Goal: Task Accomplishment & Management: Use online tool/utility

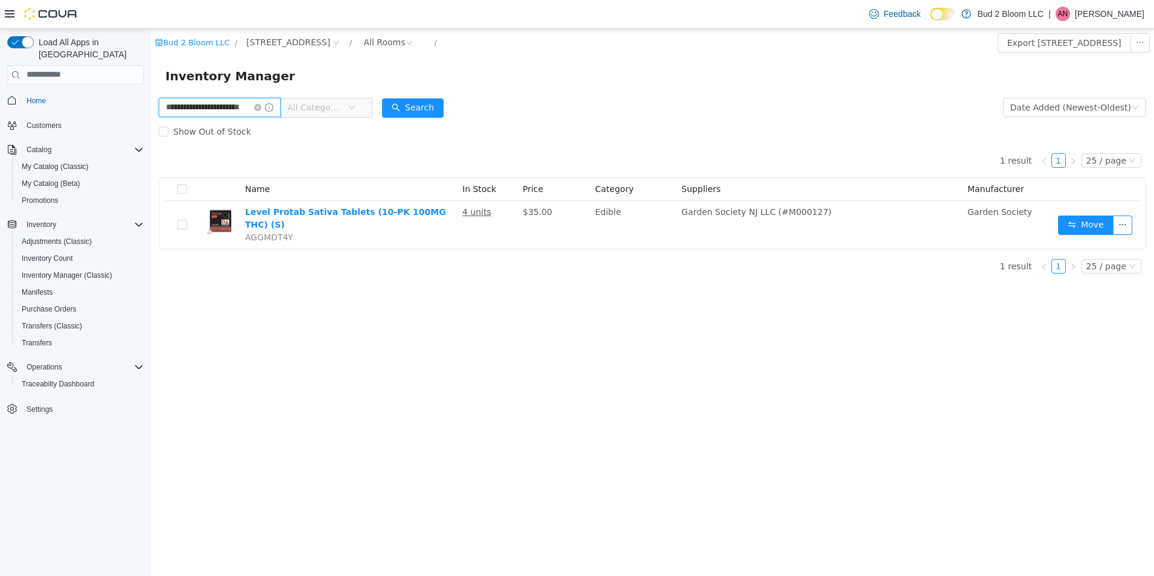
click at [267, 111] on input "**********" at bounding box center [220, 106] width 122 height 19
click at [261, 106] on icon "icon: close-circle" at bounding box center [257, 106] width 7 height 7
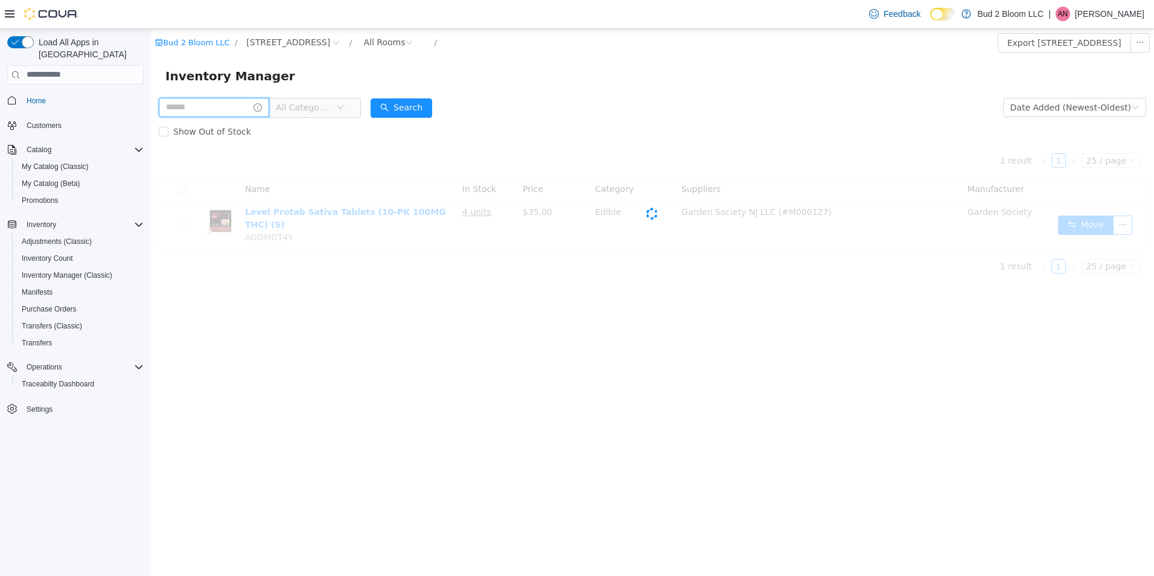
click at [224, 106] on input "text" at bounding box center [214, 106] width 110 height 19
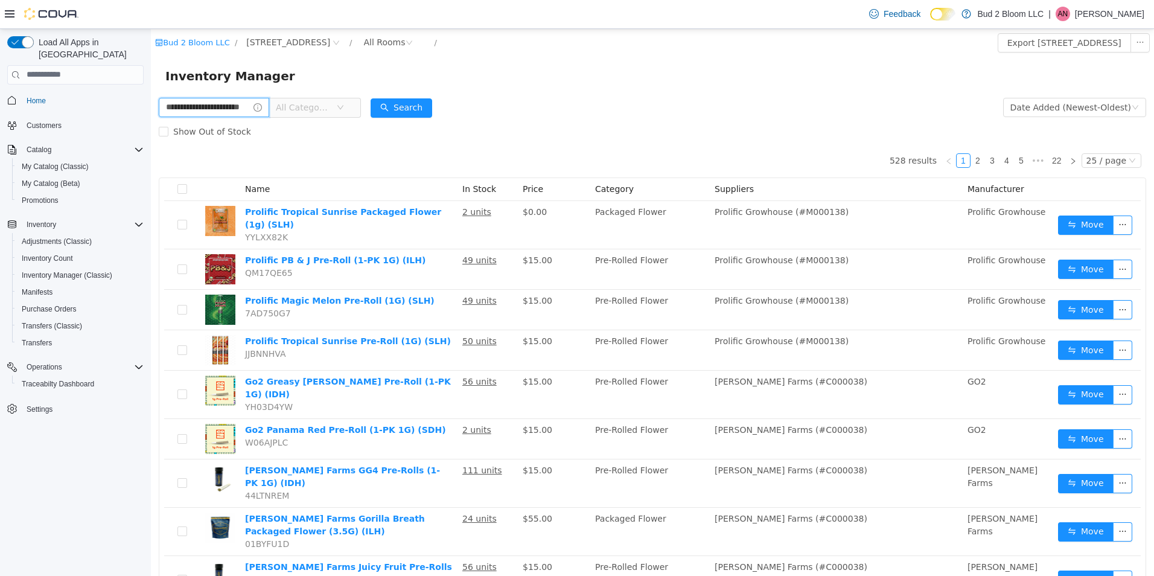
scroll to position [0, 15]
type input "**********"
click at [435, 107] on button "Search" at bounding box center [423, 107] width 62 height 19
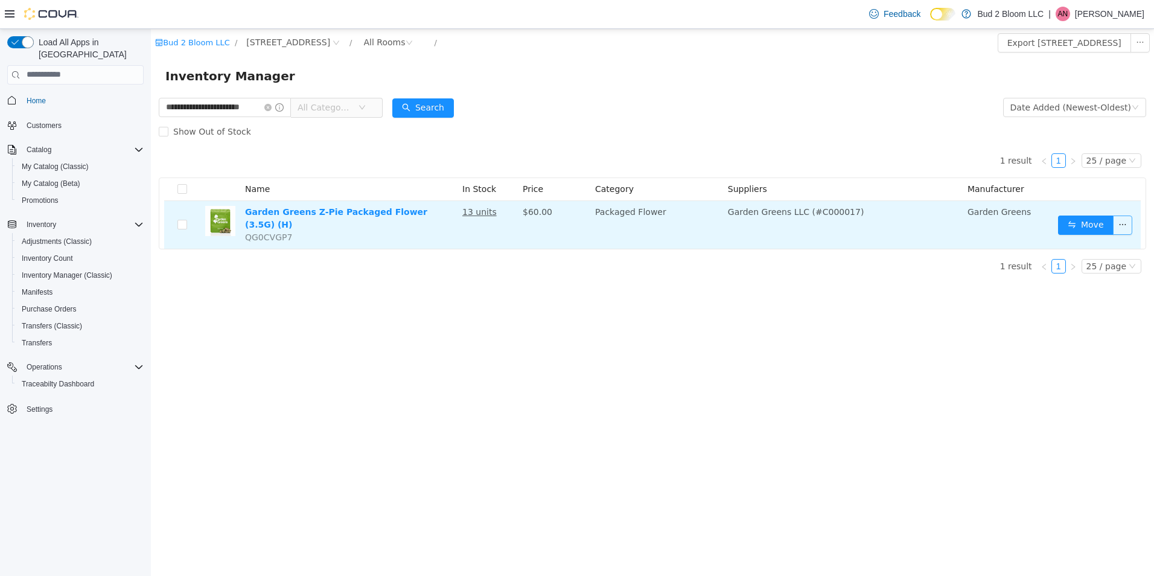
click at [1123, 221] on button "button" at bounding box center [1122, 224] width 19 height 19
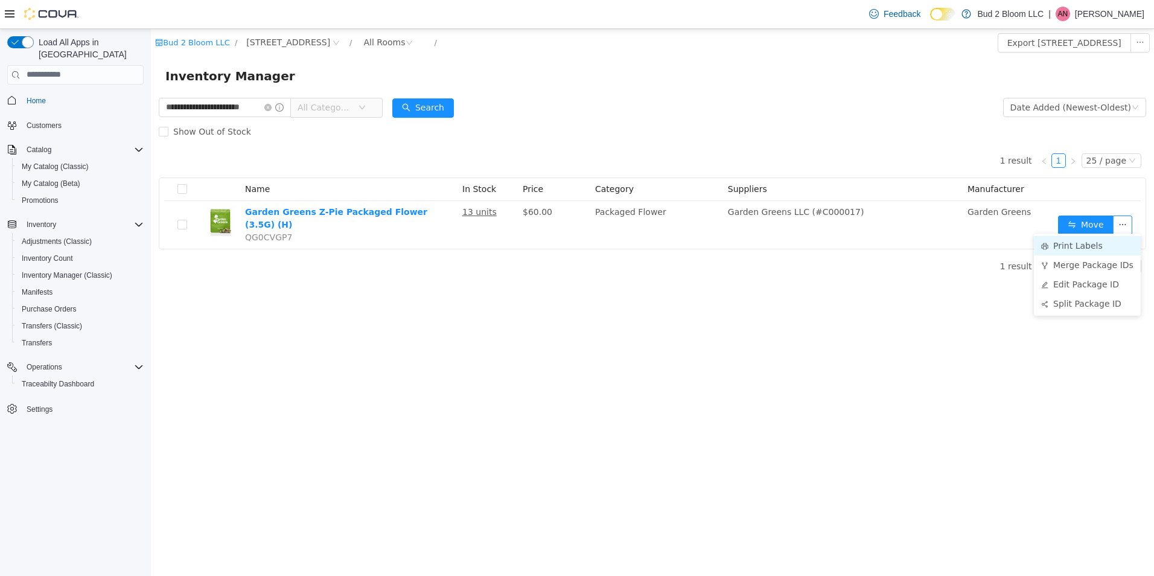
click at [1083, 243] on li "Print Labels" at bounding box center [1087, 244] width 107 height 19
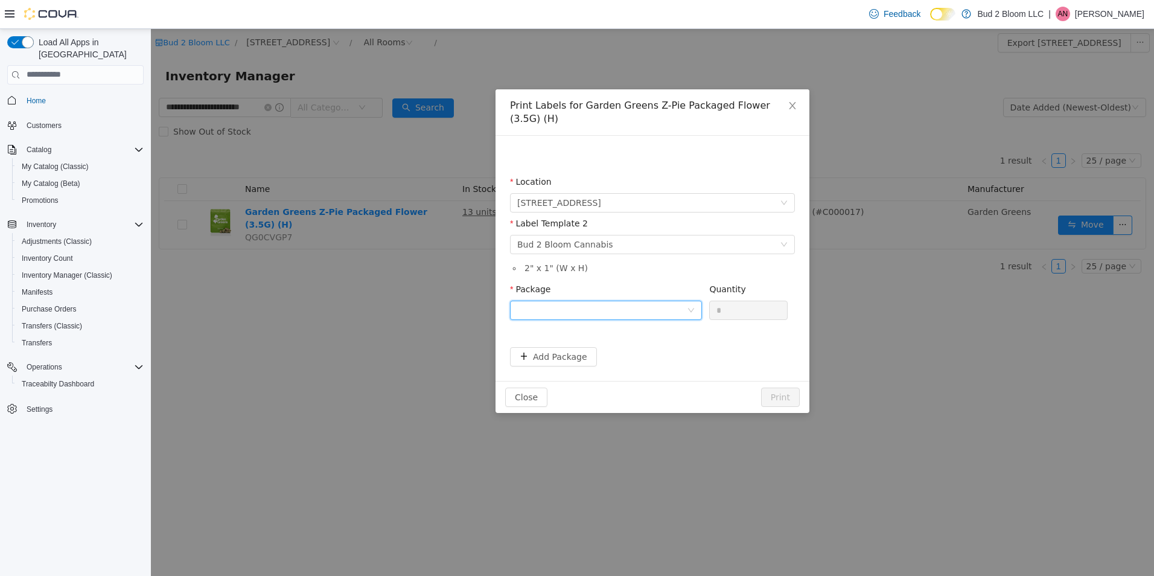
click at [652, 302] on div at bounding box center [602, 310] width 170 height 18
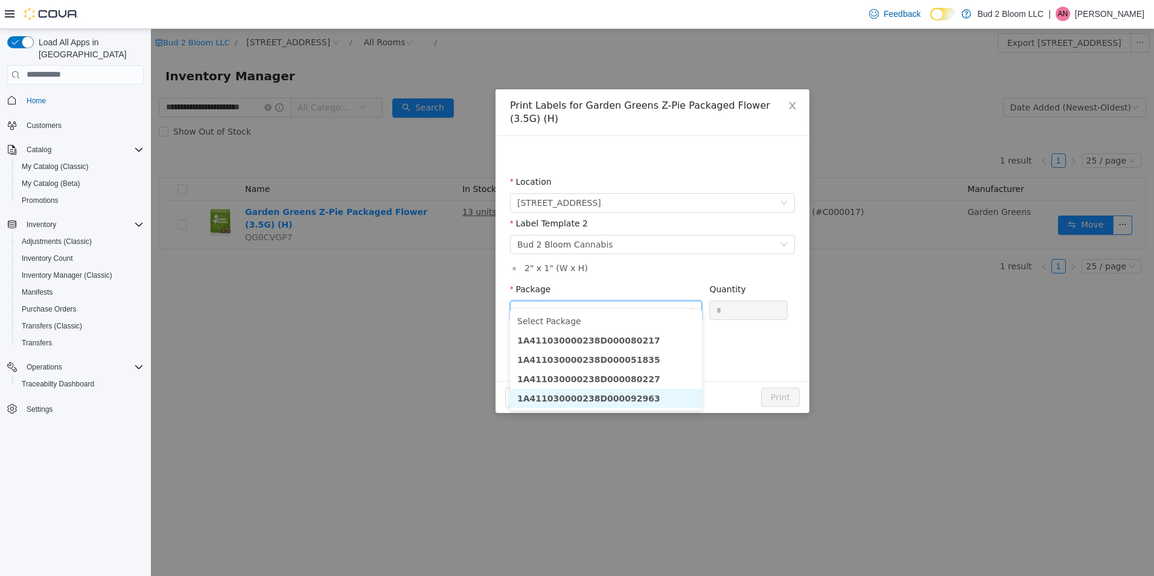
drag, startPoint x: 635, startPoint y: 398, endPoint x: 700, endPoint y: 358, distance: 76.9
click at [642, 395] on li "1A411030000238D000092963" at bounding box center [606, 397] width 192 height 19
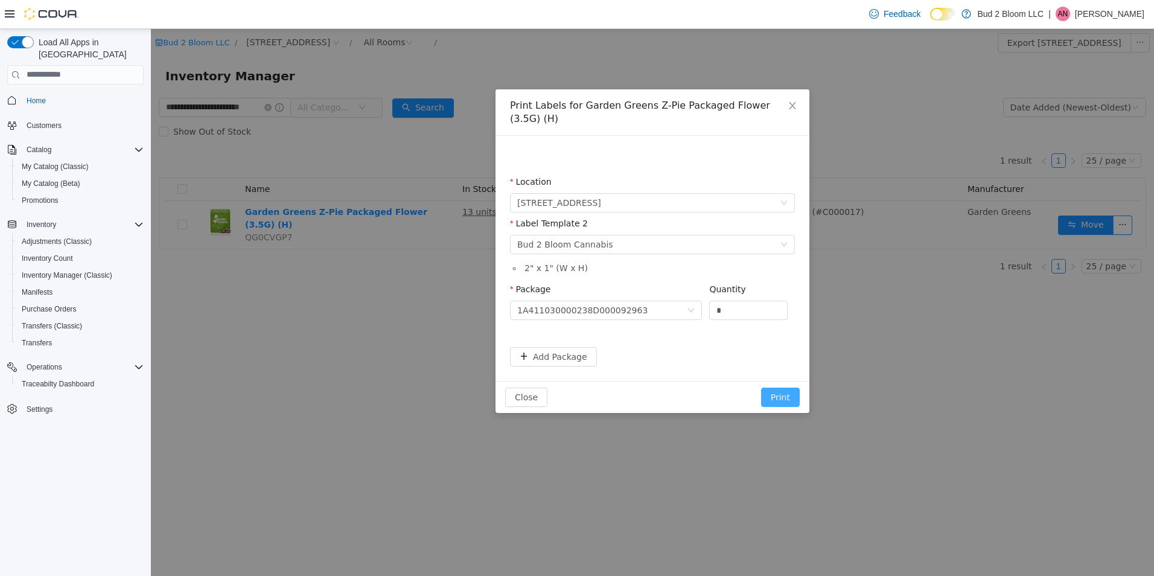
click at [776, 387] on button "Print" at bounding box center [780, 396] width 39 height 19
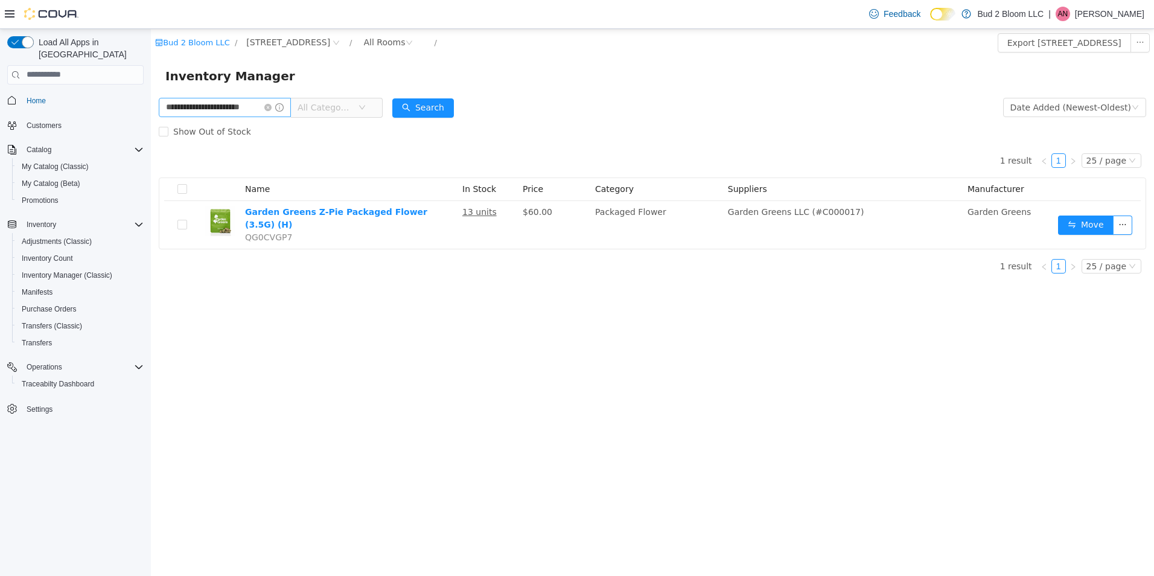
click at [270, 109] on icon "icon: close-circle" at bounding box center [267, 106] width 7 height 7
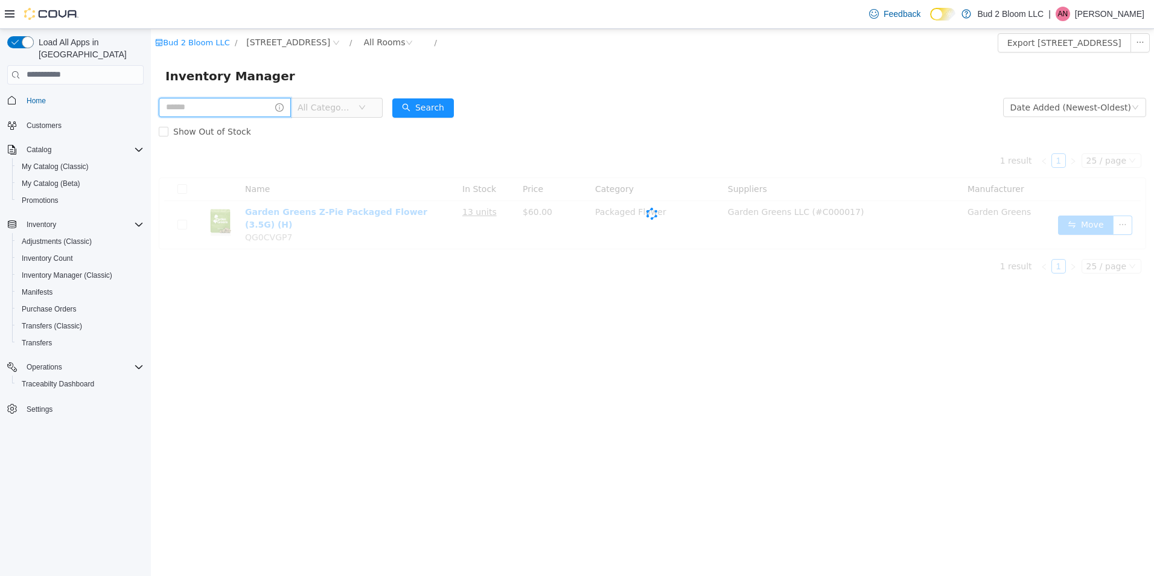
click at [228, 100] on input "text" at bounding box center [225, 106] width 132 height 19
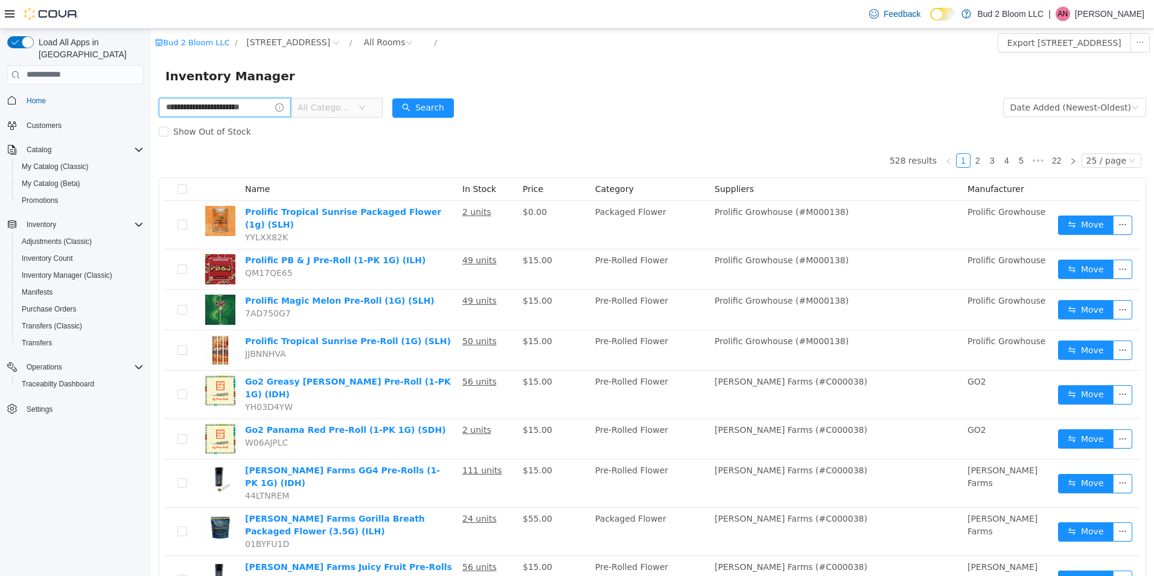
scroll to position [0, 15]
type input "**********"
click at [427, 115] on button "Search" at bounding box center [423, 107] width 62 height 19
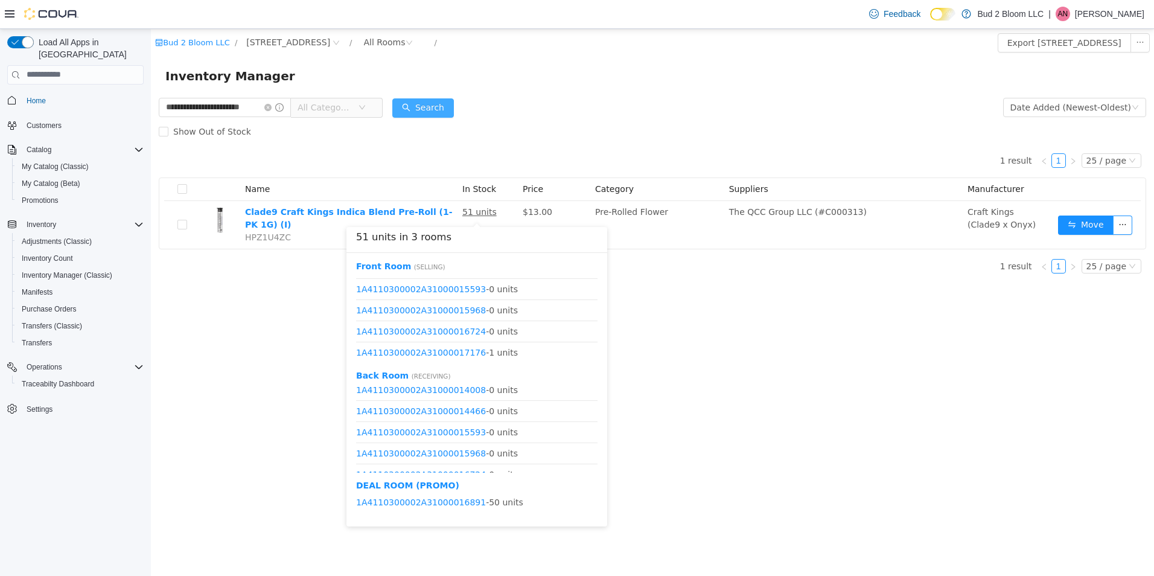
scroll to position [100, 0]
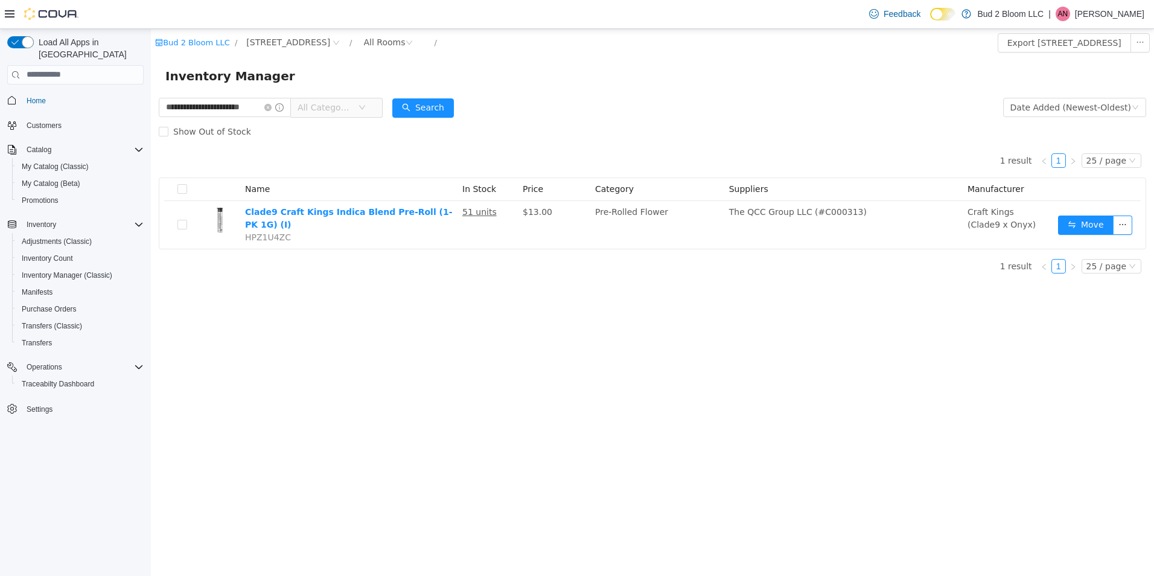
click at [436, 60] on div "Inventory Manager" at bounding box center [652, 75] width 1003 height 39
